Goal: Find specific page/section: Find specific page/section

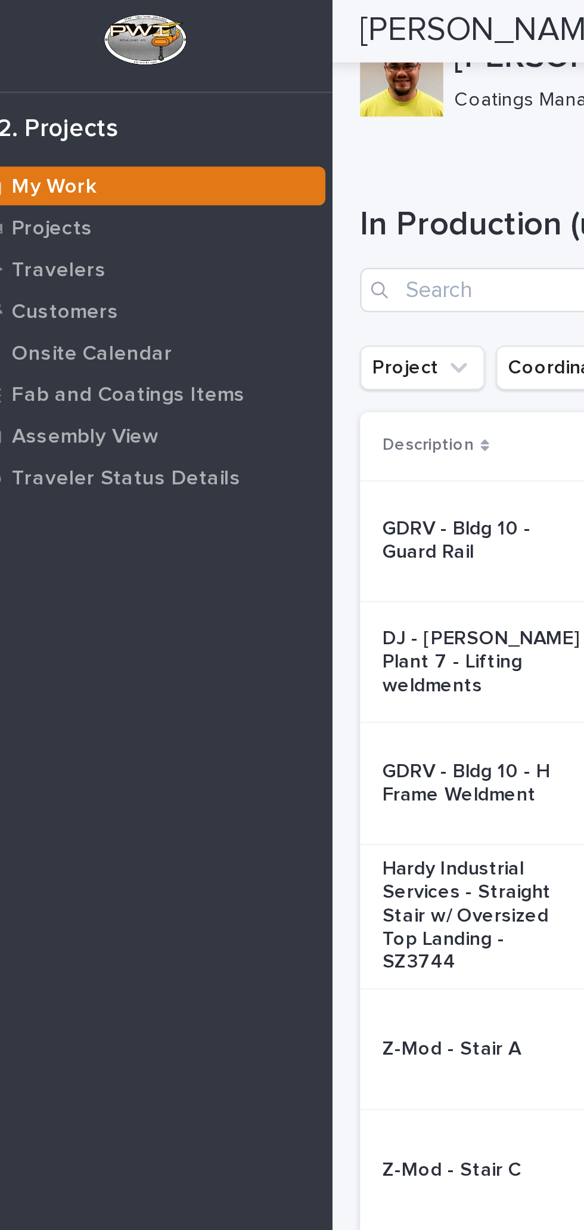
scroll to position [312, 0]
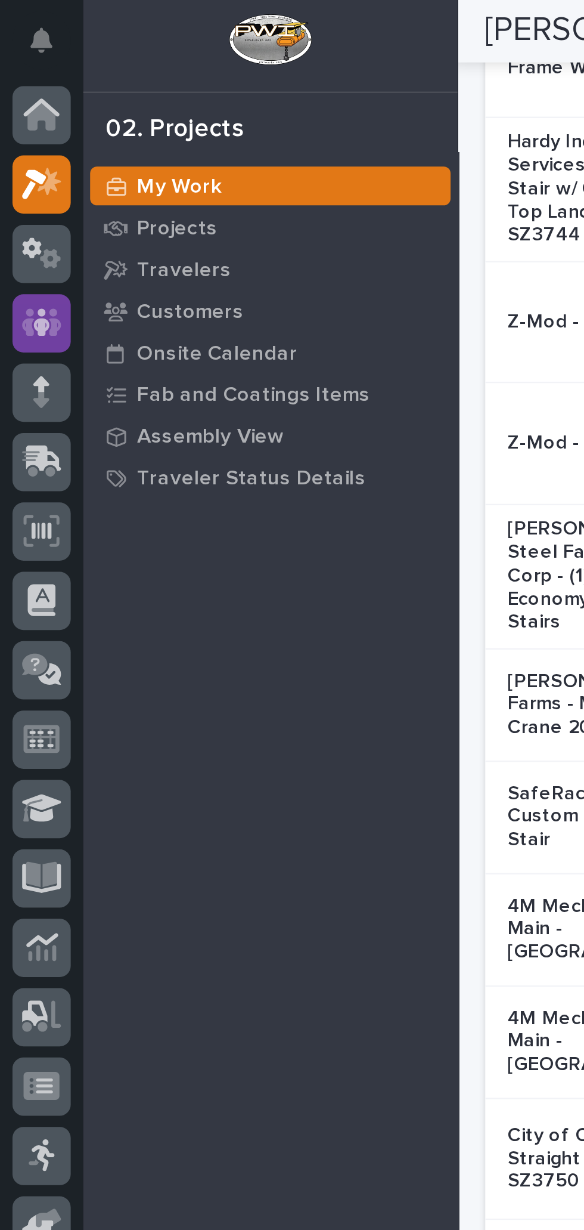
click at [20, 132] on icon at bounding box center [18, 139] width 17 height 14
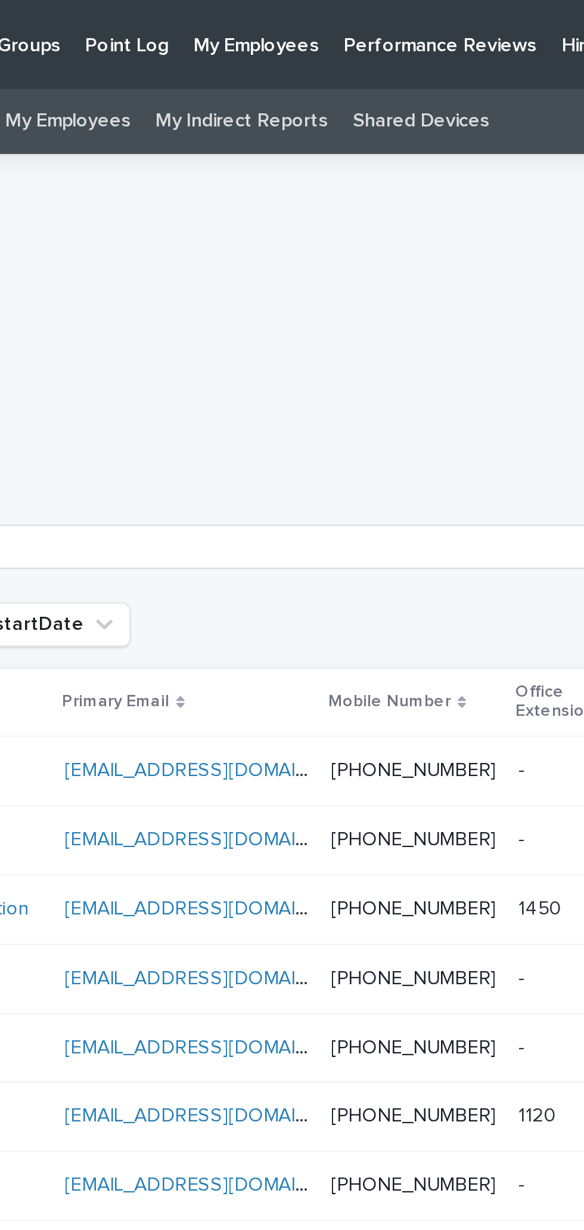
scroll to position [0, 85]
click at [507, 20] on p "Hiring" at bounding box center [517, 12] width 21 height 25
